Goal: Find specific page/section: Find specific page/section

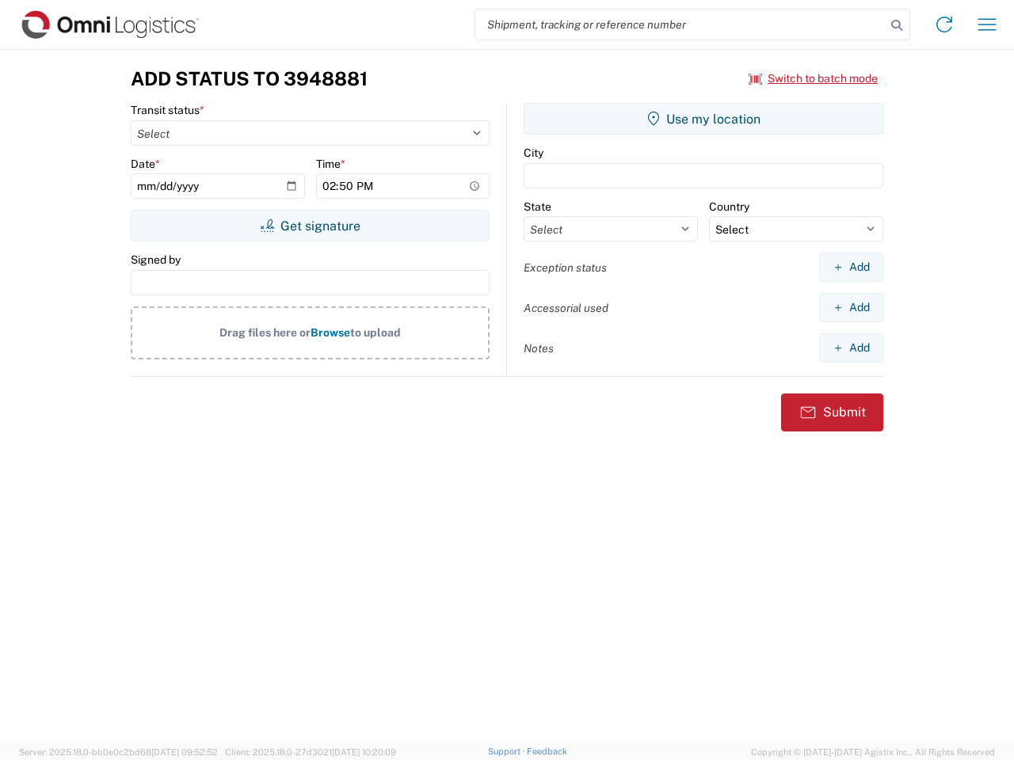
click at [680, 25] on input "search" at bounding box center [680, 25] width 410 height 30
click at [897, 25] on icon at bounding box center [897, 25] width 22 height 22
click at [944, 25] on icon at bounding box center [944, 24] width 25 height 25
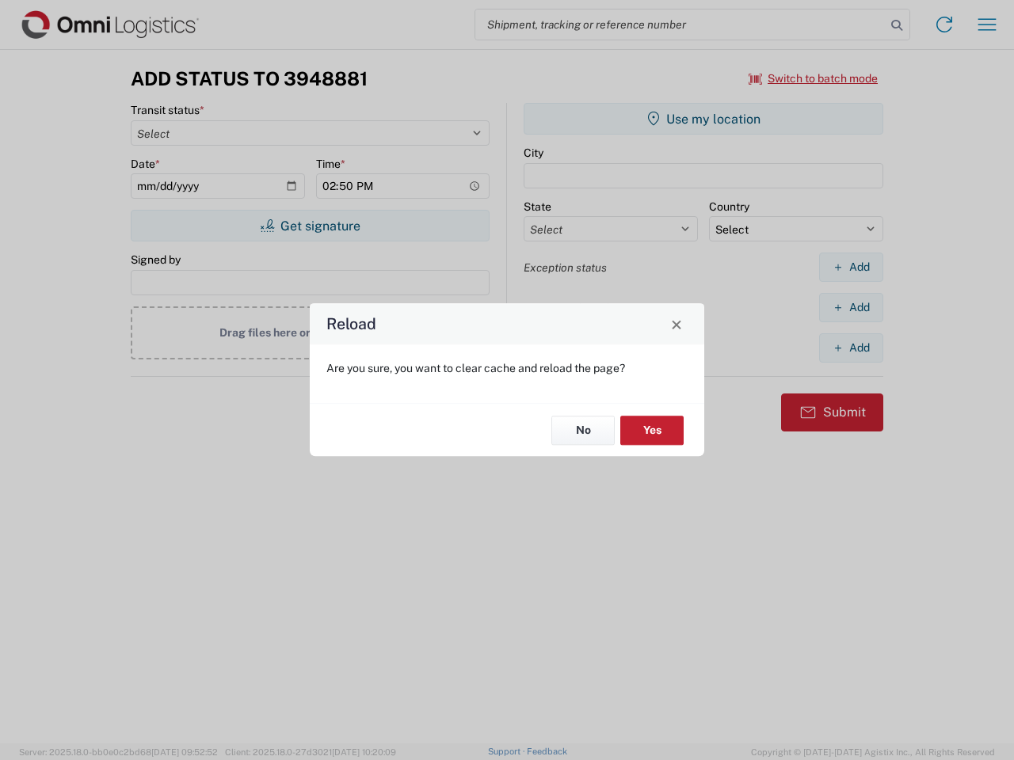
click at [987, 25] on div "Reload Are you sure, you want to clear cache and reload the page? No Yes" at bounding box center [507, 380] width 1014 height 760
click at [814, 78] on div "Reload Are you sure, you want to clear cache and reload the page? No Yes" at bounding box center [507, 380] width 1014 height 760
click at [310, 226] on div "Reload Are you sure, you want to clear cache and reload the page? No Yes" at bounding box center [507, 380] width 1014 height 760
click at [703, 119] on div "Reload Are you sure, you want to clear cache and reload the page? No Yes" at bounding box center [507, 380] width 1014 height 760
click at [851, 267] on div "Reload Are you sure, you want to clear cache and reload the page? No Yes" at bounding box center [507, 380] width 1014 height 760
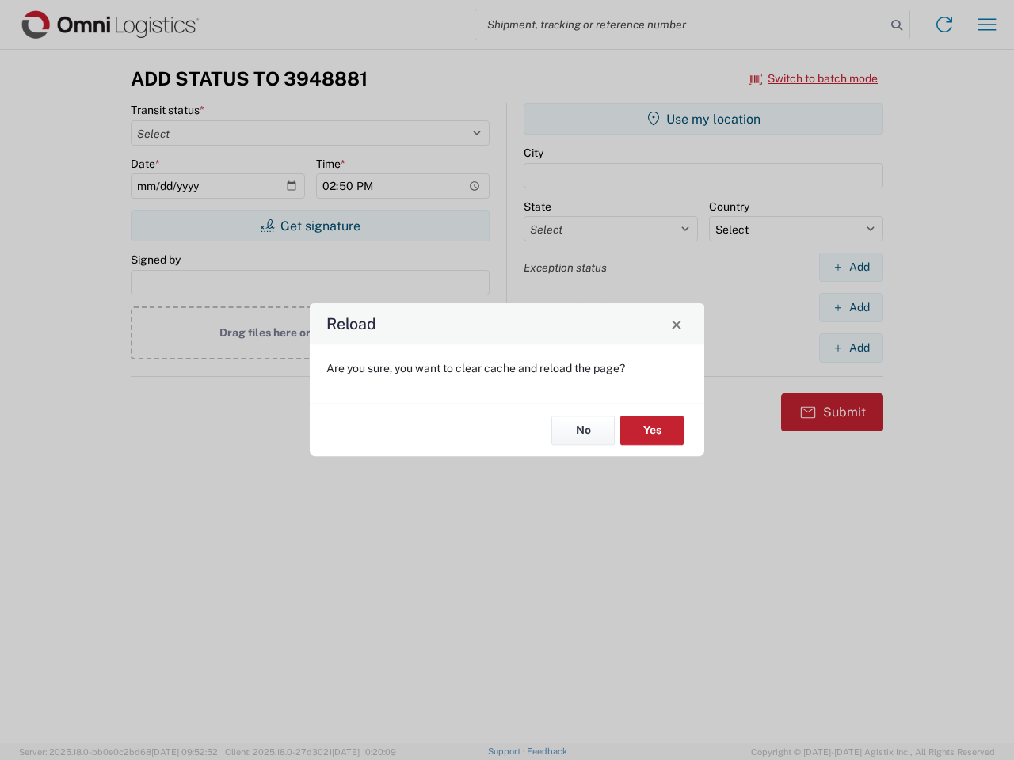
click at [851, 307] on div "Reload Are you sure, you want to clear cache and reload the page? No Yes" at bounding box center [507, 380] width 1014 height 760
click at [851, 348] on div "Reload Are you sure, you want to clear cache and reload the page? No Yes" at bounding box center [507, 380] width 1014 height 760
